Goal: Check status: Check status

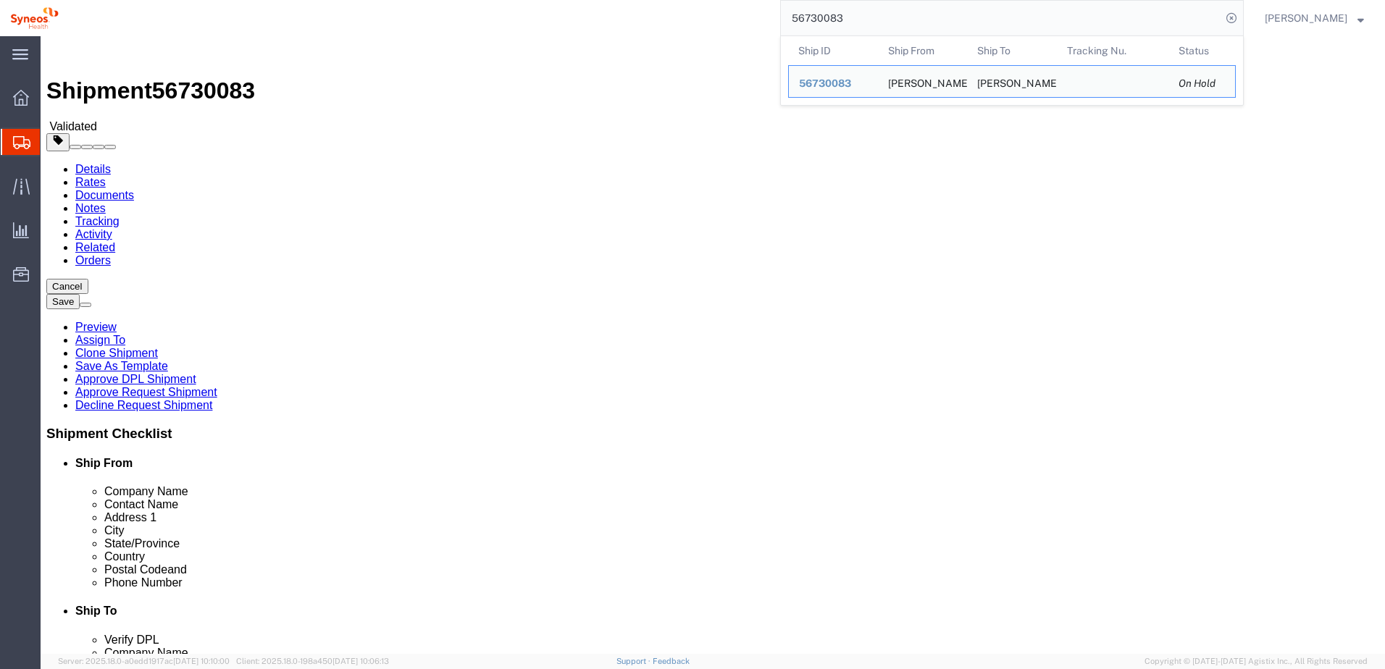
drag, startPoint x: 869, startPoint y: 22, endPoint x: 738, endPoint y: 14, distance: 131.4
click at [738, 14] on div "56730083 Ship ID Ship From Ship To Tracking Nu. Status Ship ID 56730083 Ship Fr…" at bounding box center [656, 18] width 1175 height 36
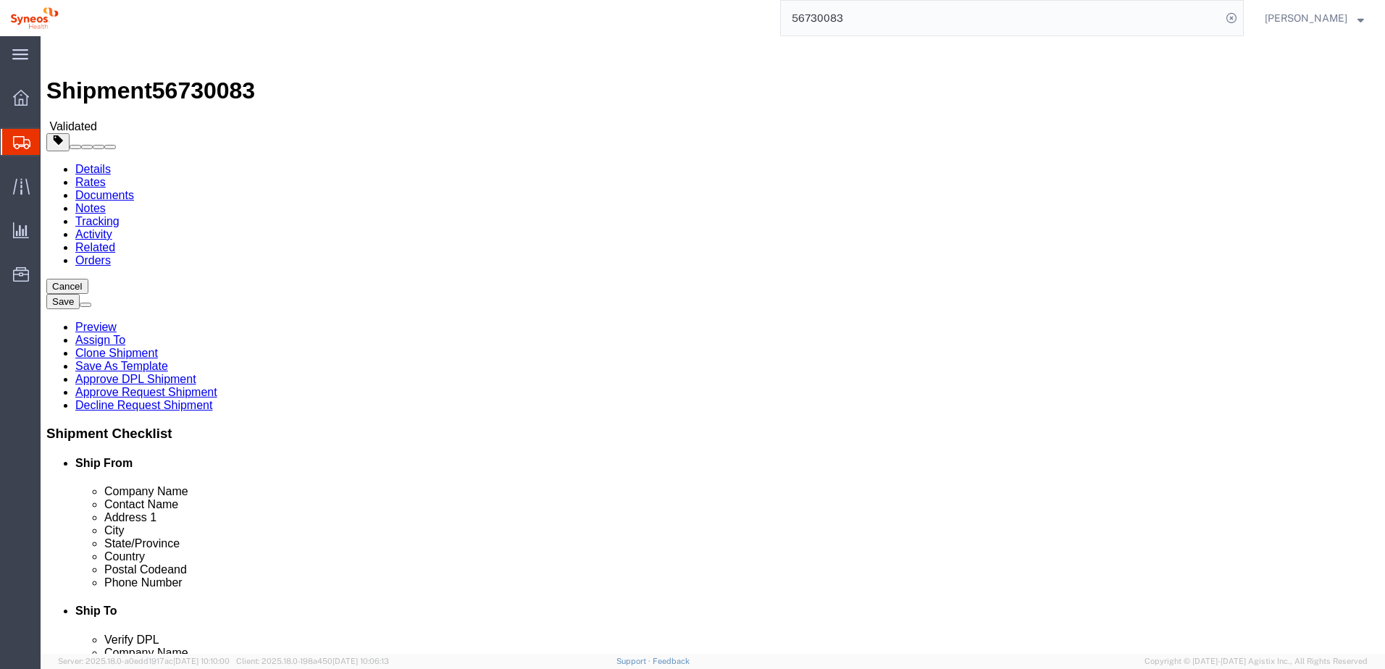
paste input "771"
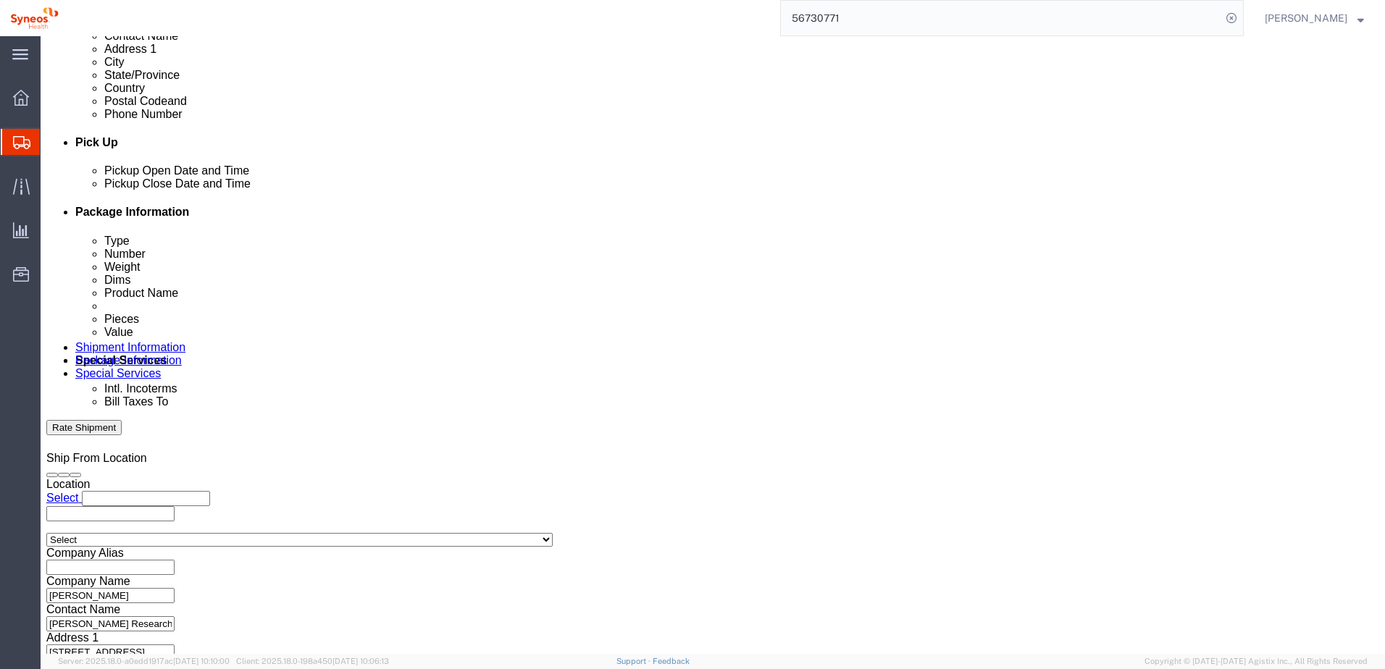
scroll to position [627, 0]
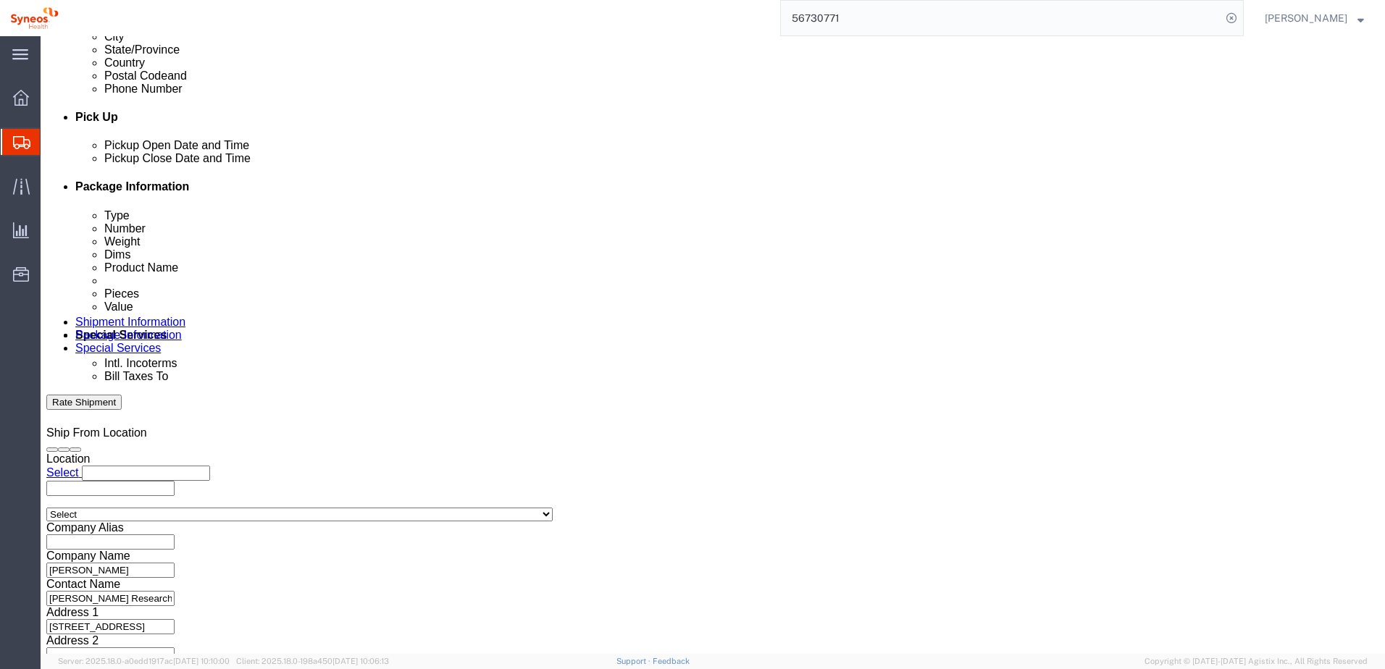
click button "Continue"
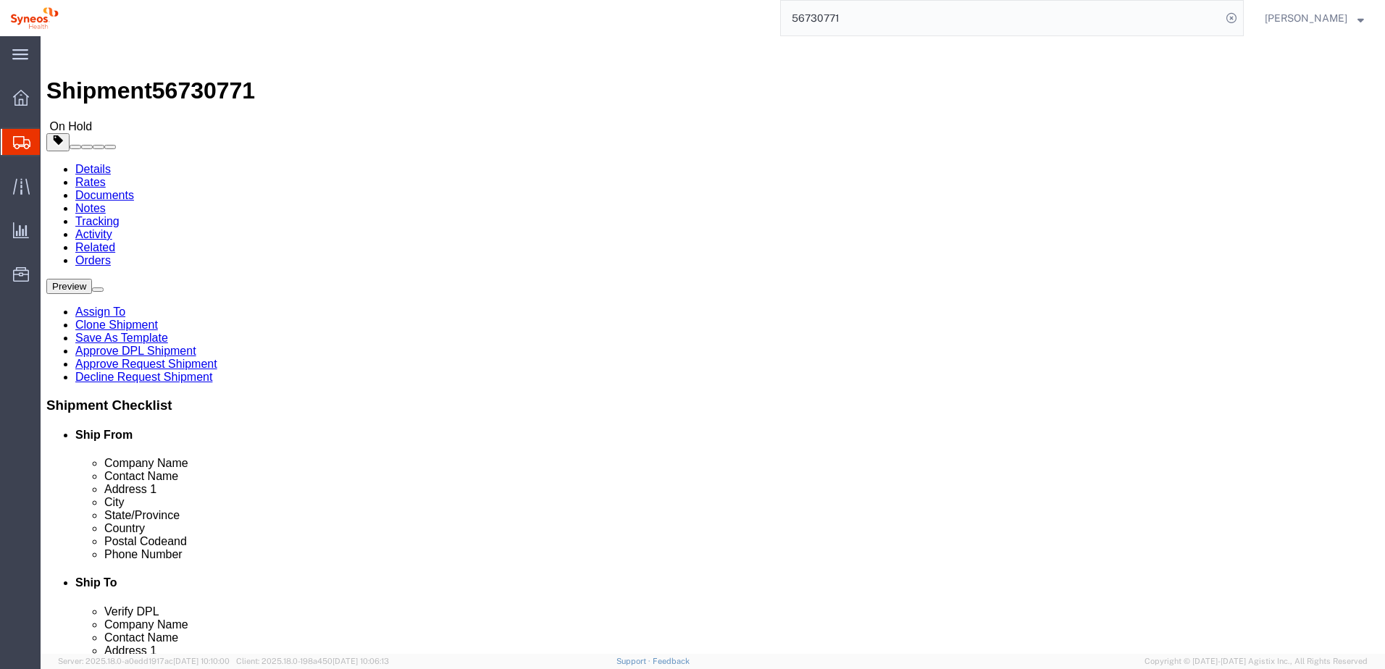
click link "Approve DPL Shipment"
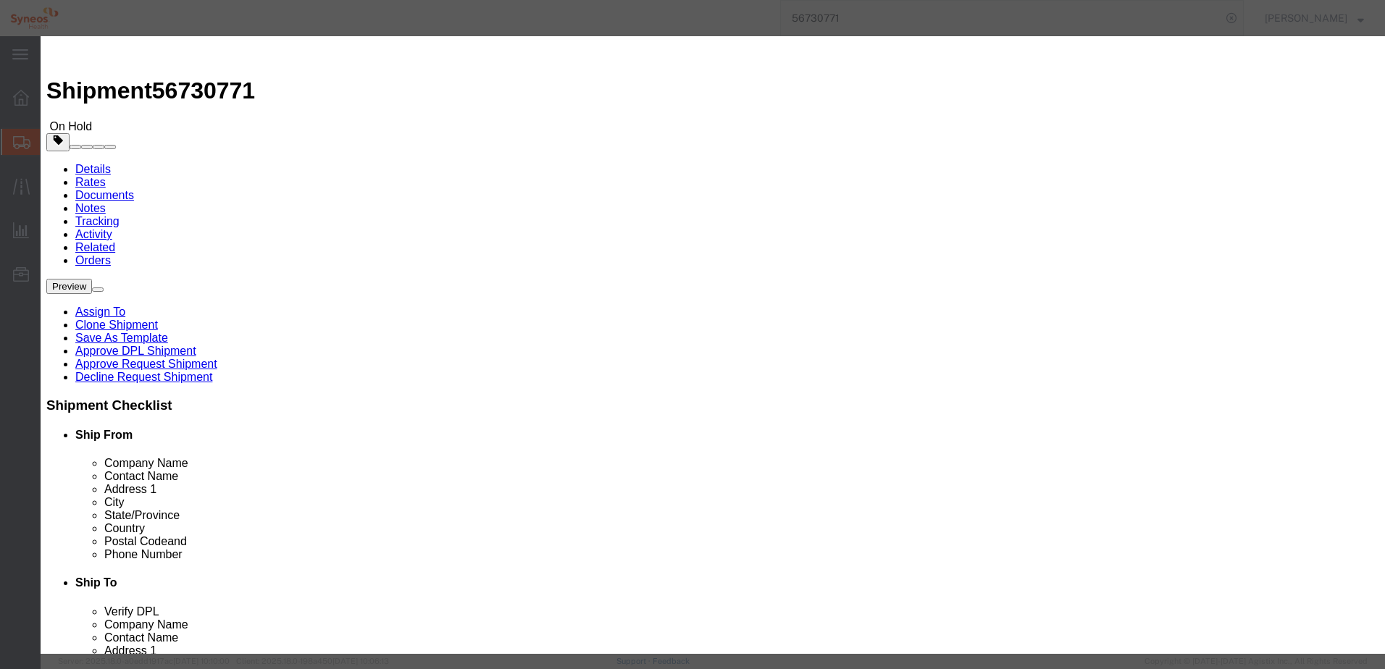
click button "Yes"
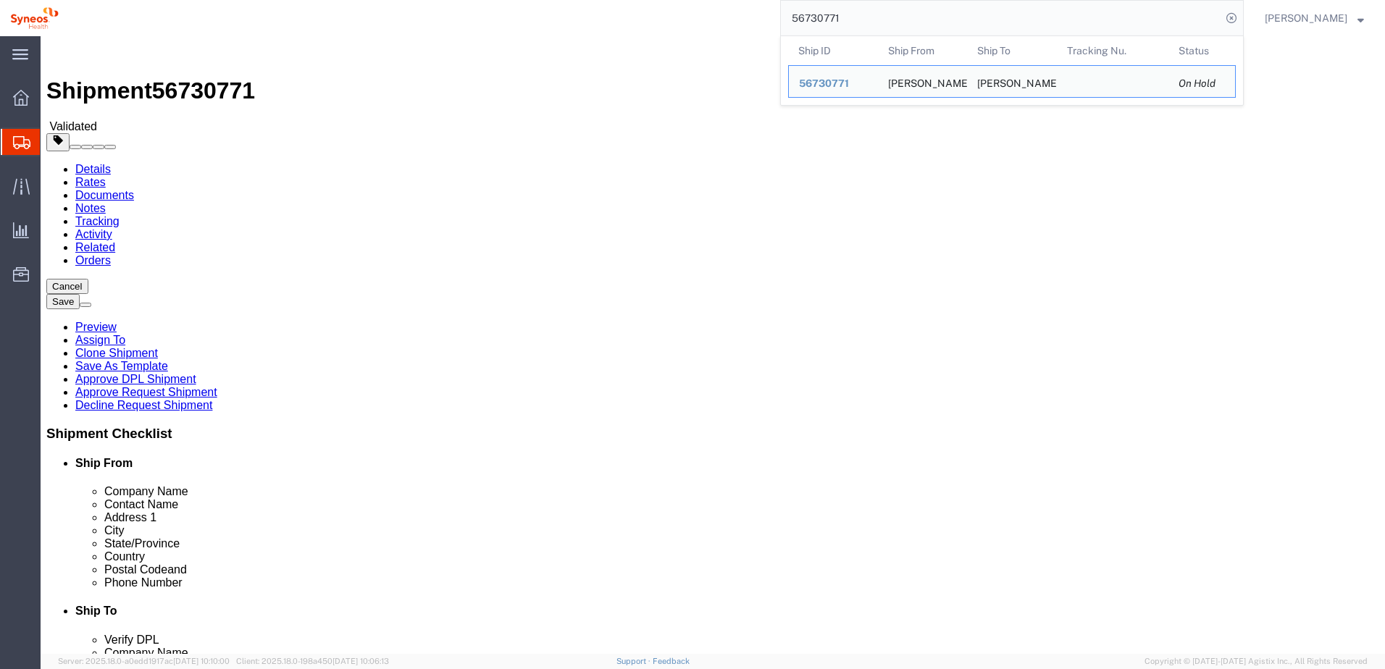
drag, startPoint x: 866, startPoint y: 15, endPoint x: 784, endPoint y: 23, distance: 82.2
click at [787, 18] on div "56730771 Ship ID Ship From Ship To Tracking Nu. Status Ship ID 56730771 Ship Fr…" at bounding box center [656, 18] width 1175 height 36
paste input "083"
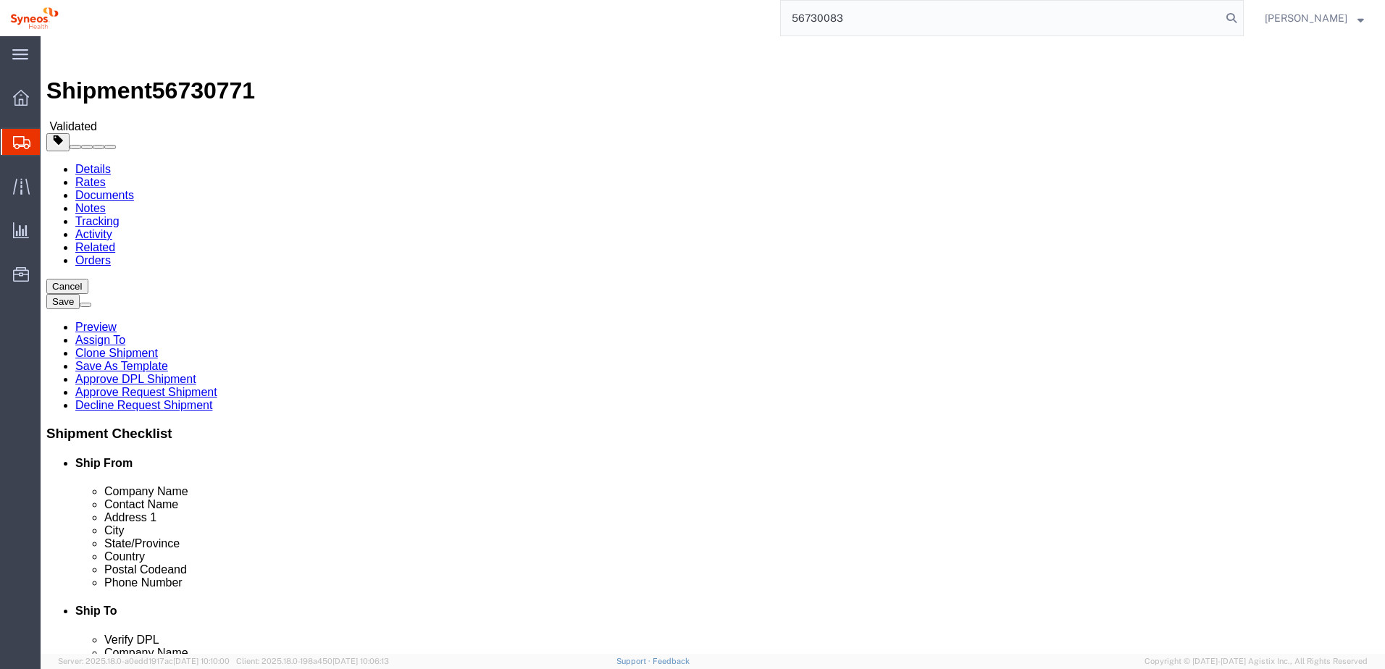
type input "56730083"
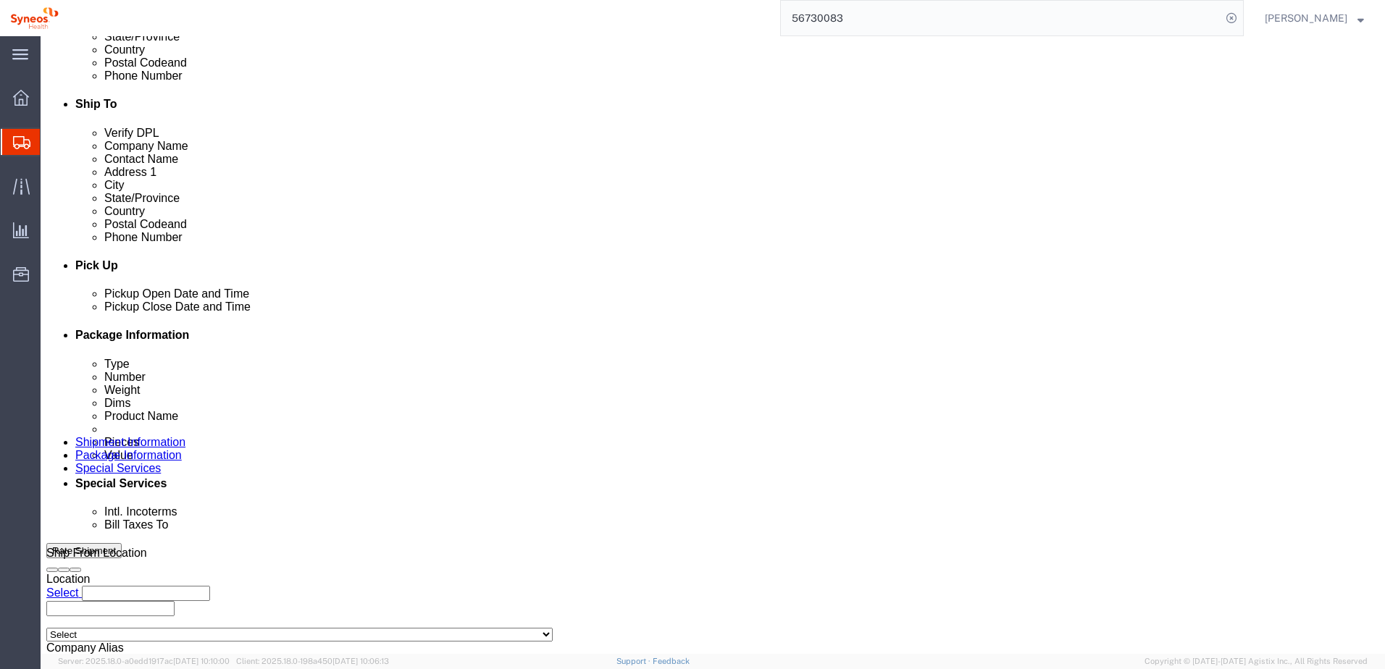
scroll to position [627, 0]
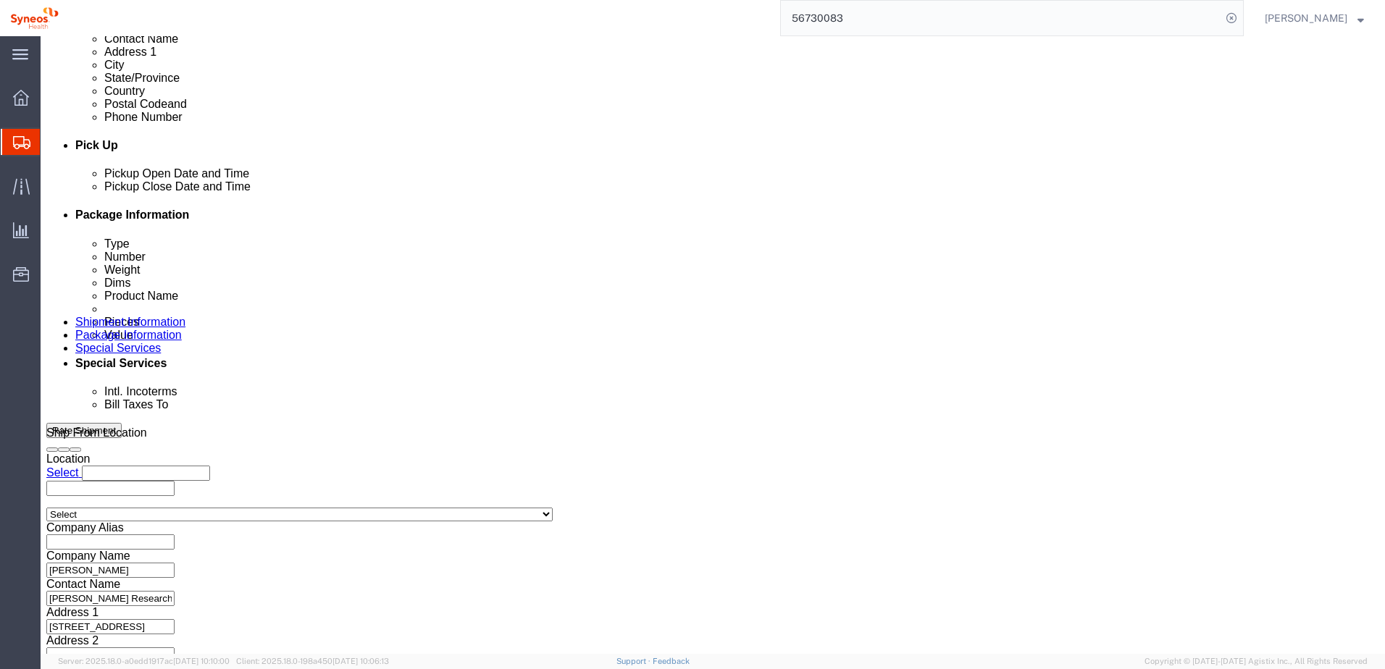
click button "Continue"
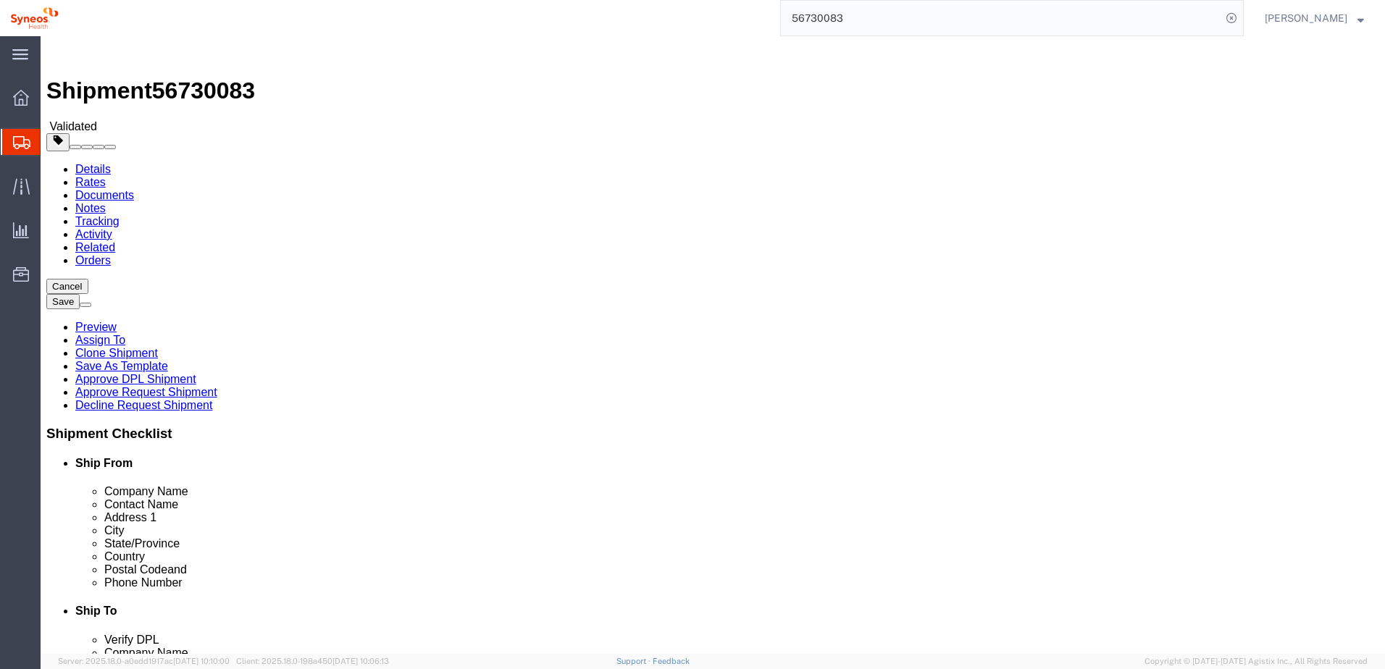
click button "Rate Shipment"
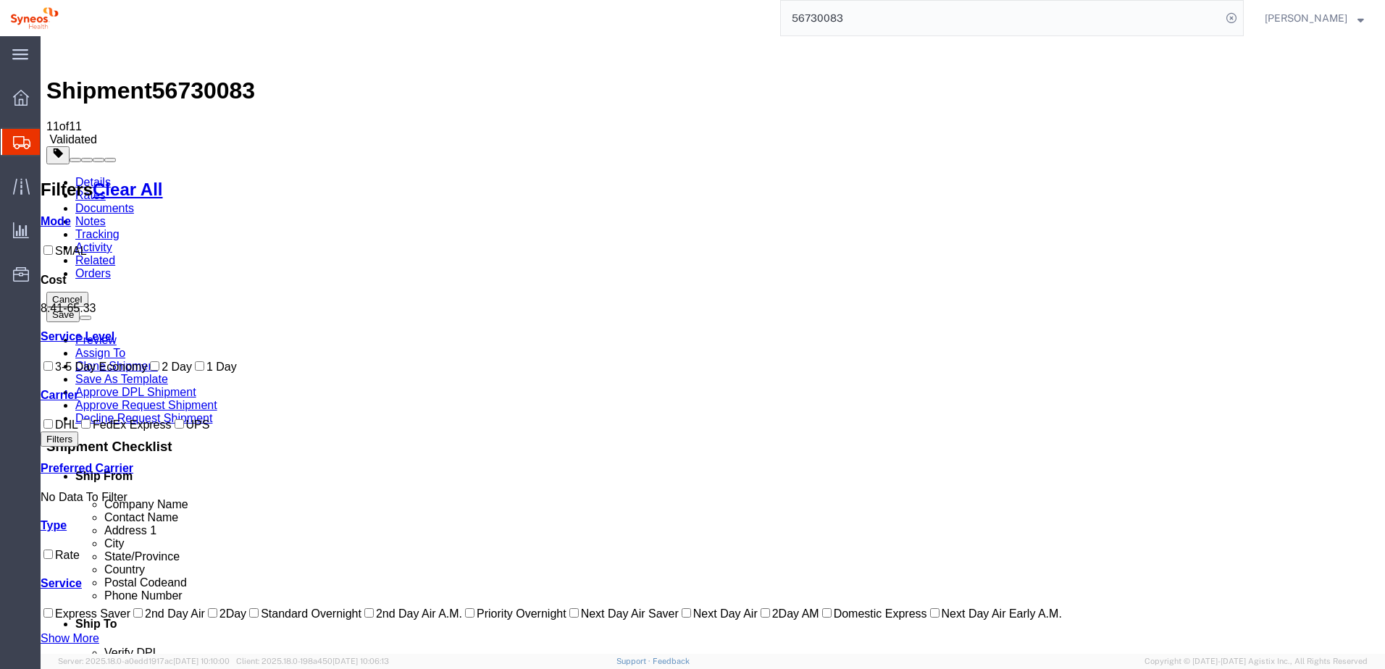
drag, startPoint x: 859, startPoint y: 593, endPoint x: 645, endPoint y: 563, distance: 215.8
click at [106, 215] on link "Notes" at bounding box center [90, 221] width 30 height 12
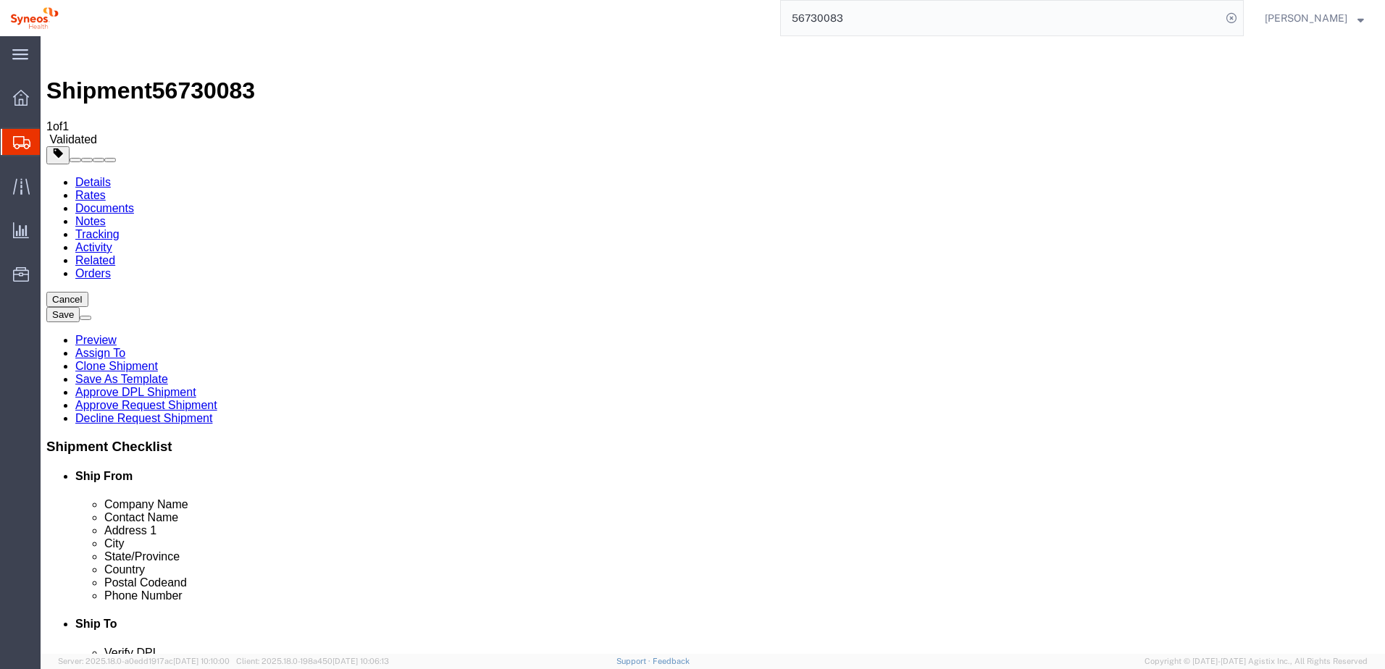
click at [120, 228] on link "Tracking" at bounding box center [97, 234] width 44 height 12
click at [112, 241] on link "Activity" at bounding box center [93, 247] width 37 height 12
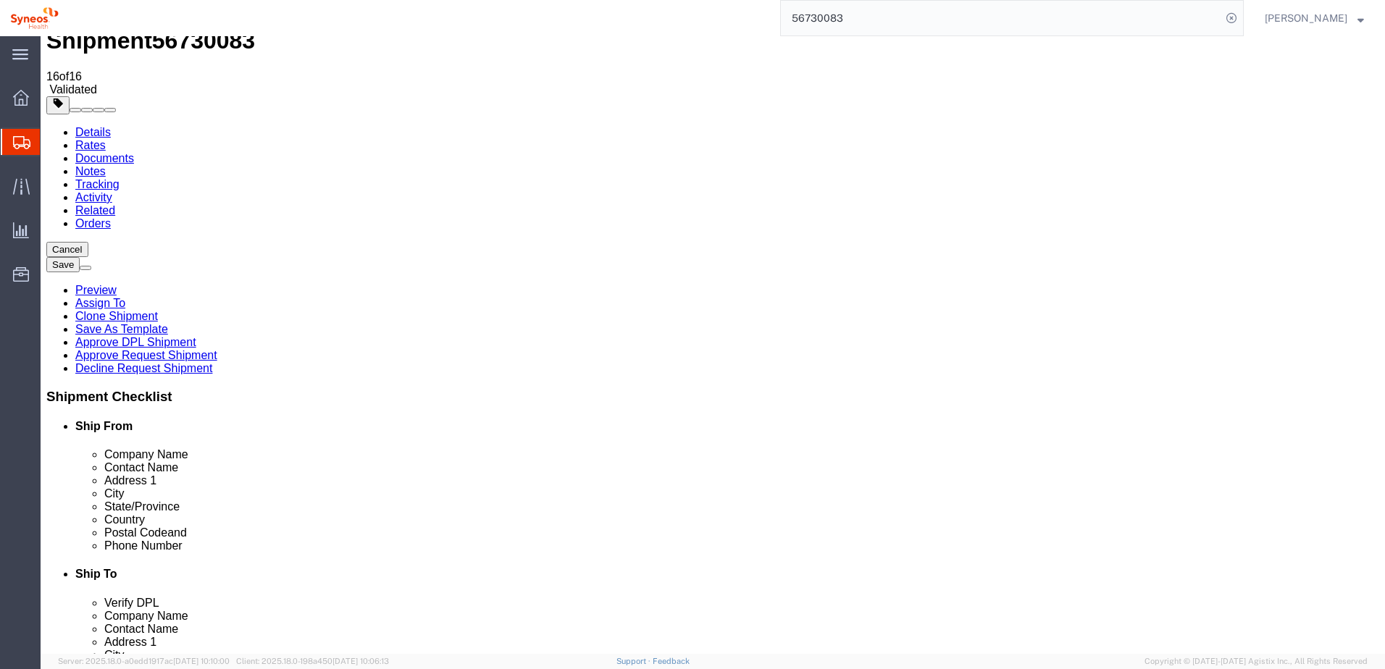
scroll to position [112, 0]
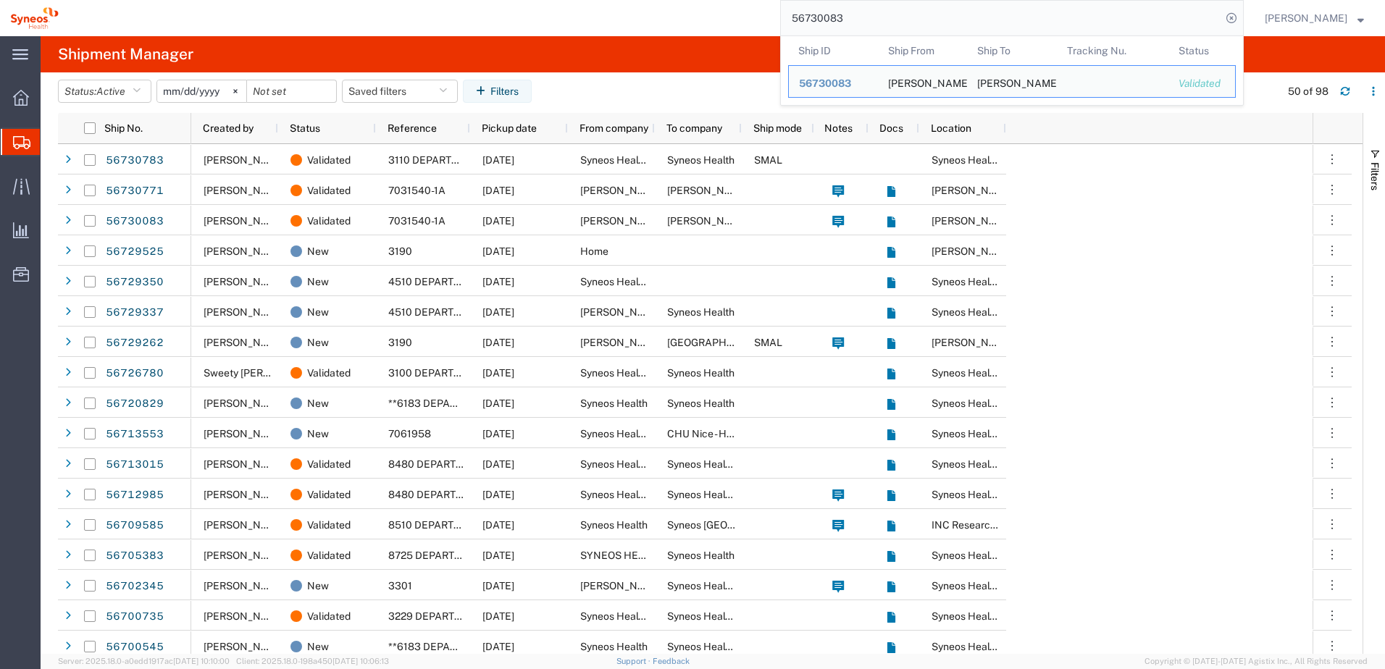
click at [871, 19] on input "56730083" at bounding box center [1001, 18] width 440 height 35
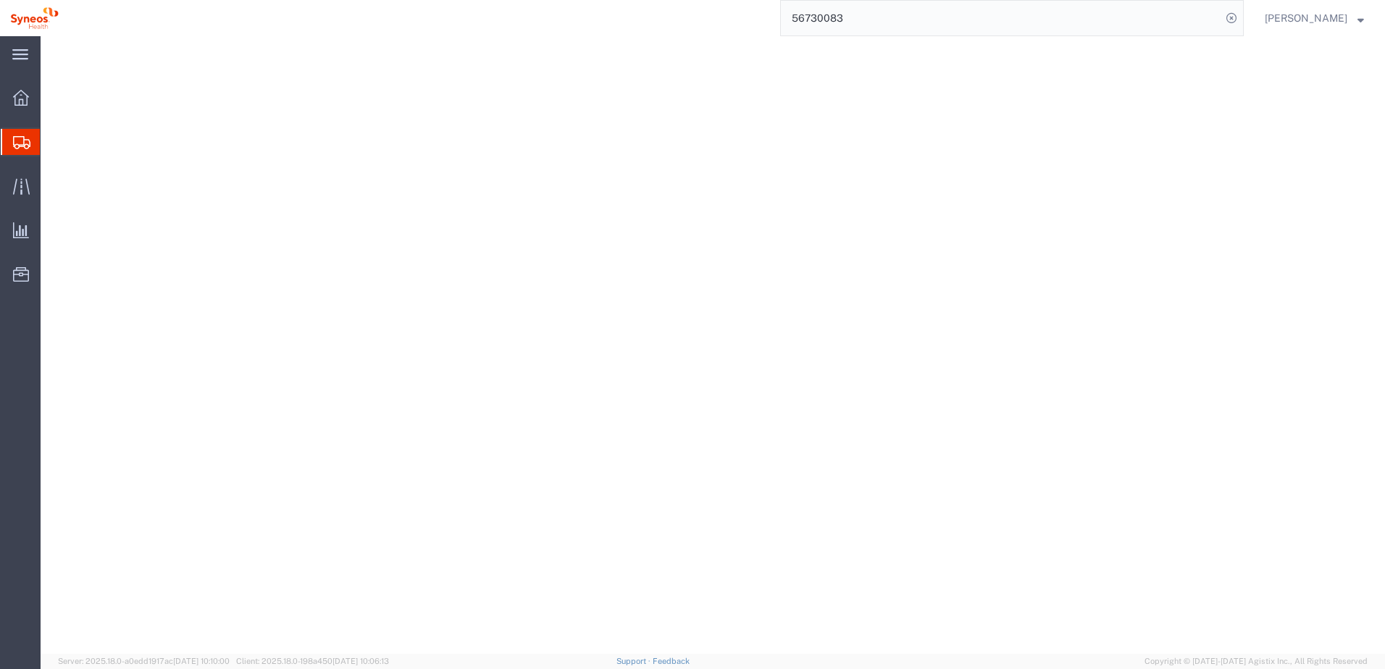
select select
